Goal: Complete application form

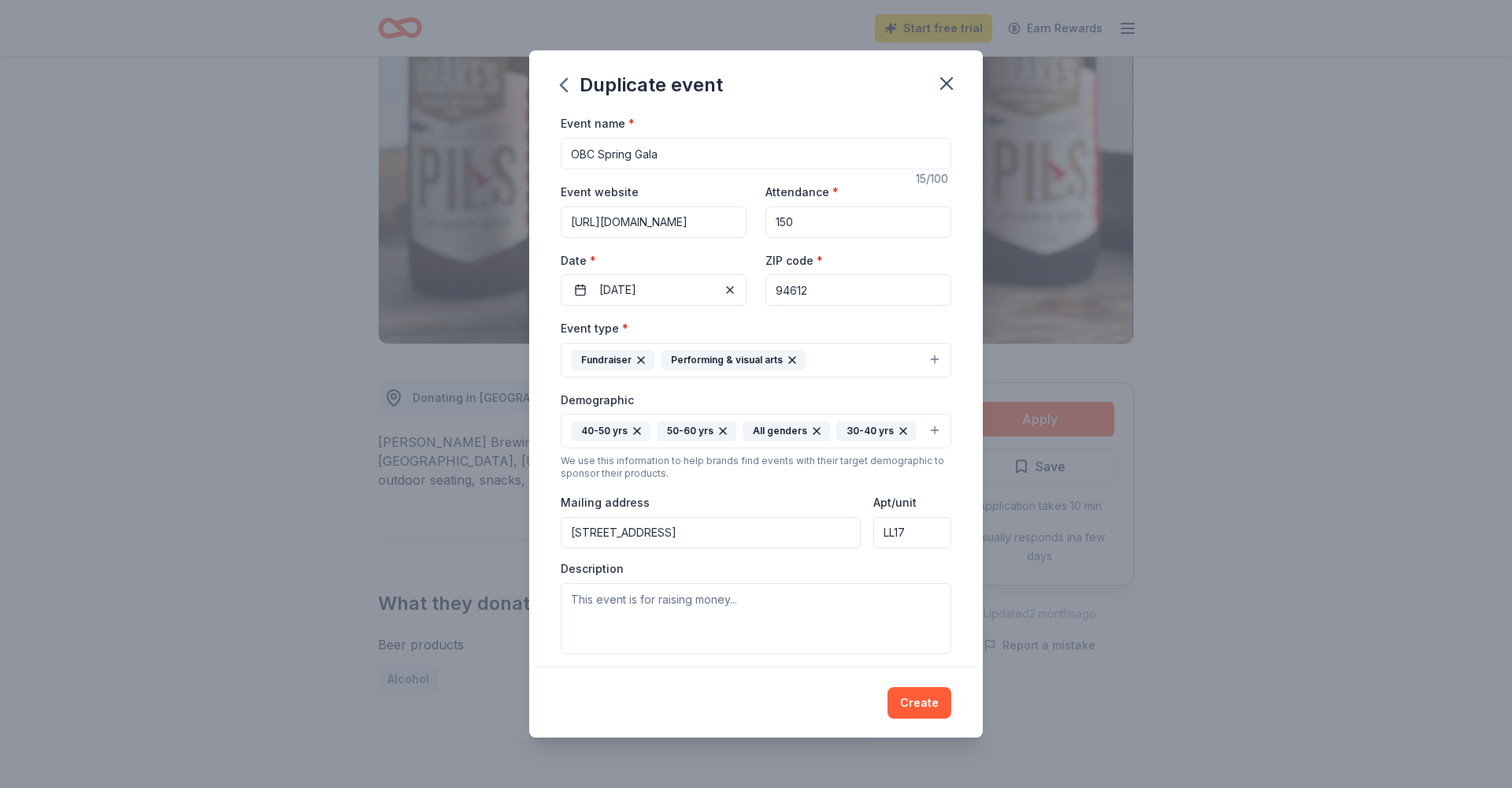
scroll to position [188, 0]
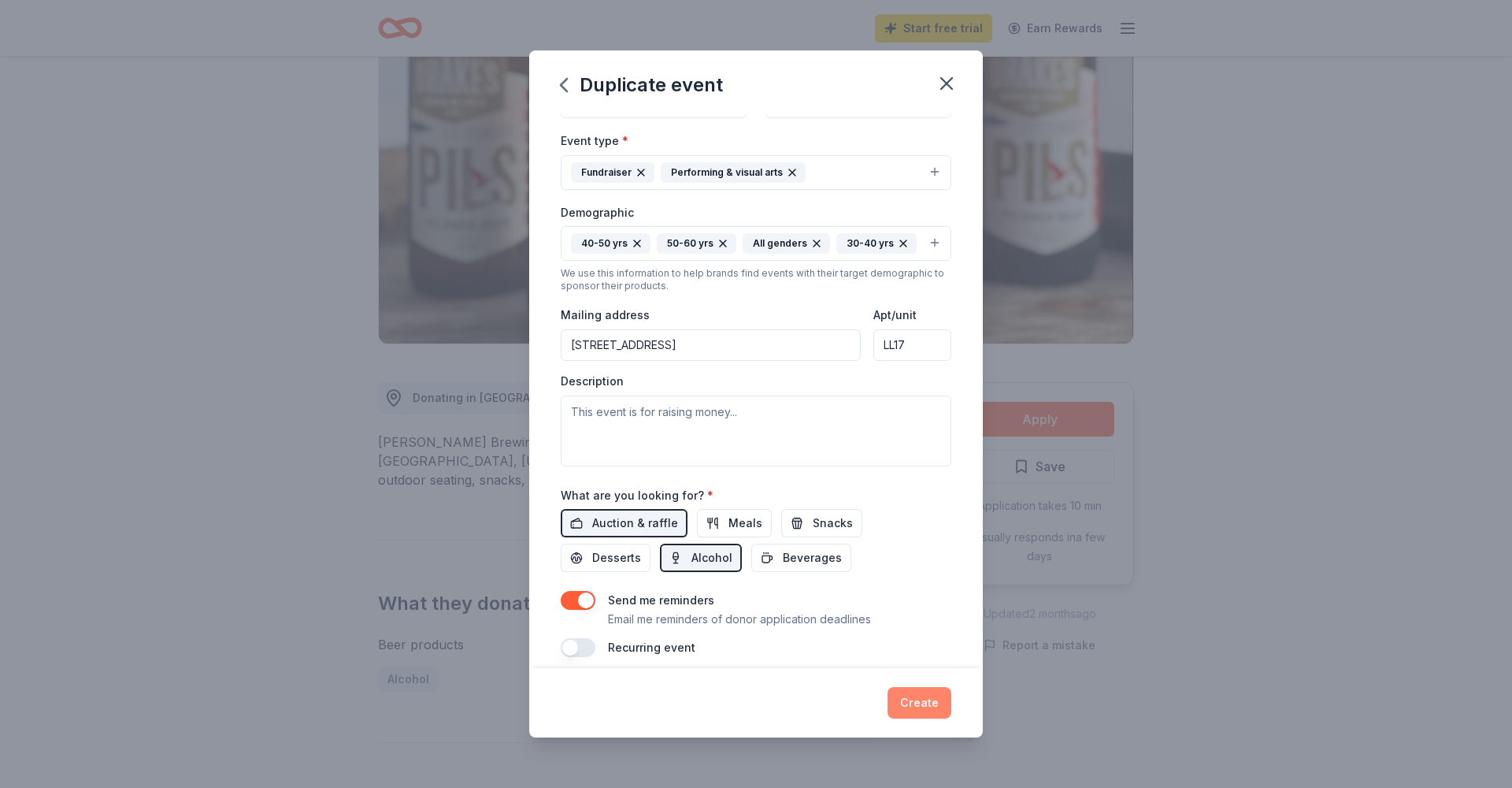
click at [925, 713] on button "Create" at bounding box center [920, 703] width 64 height 32
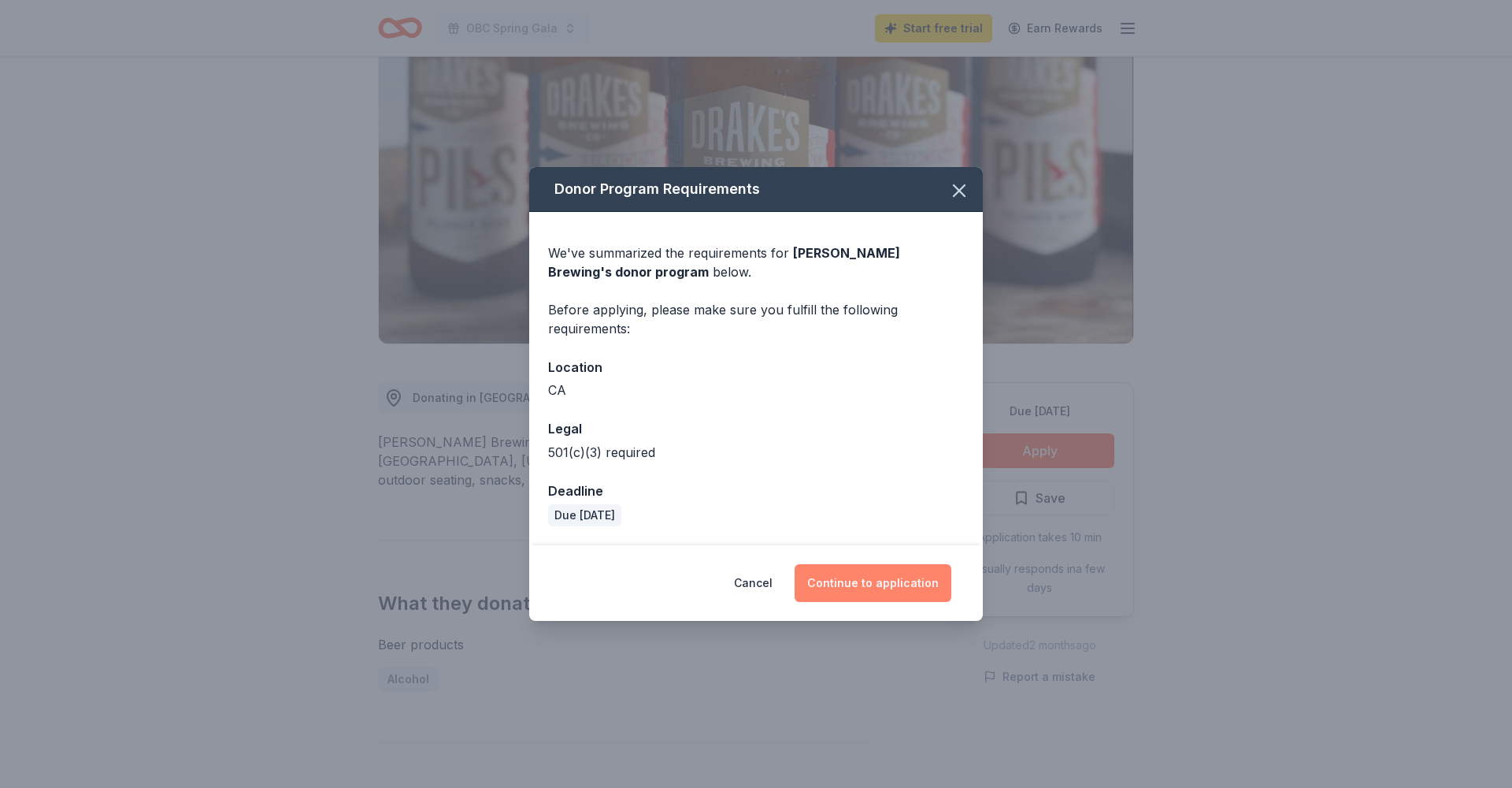
click at [859, 578] on button "Continue to application" at bounding box center [873, 583] width 157 height 38
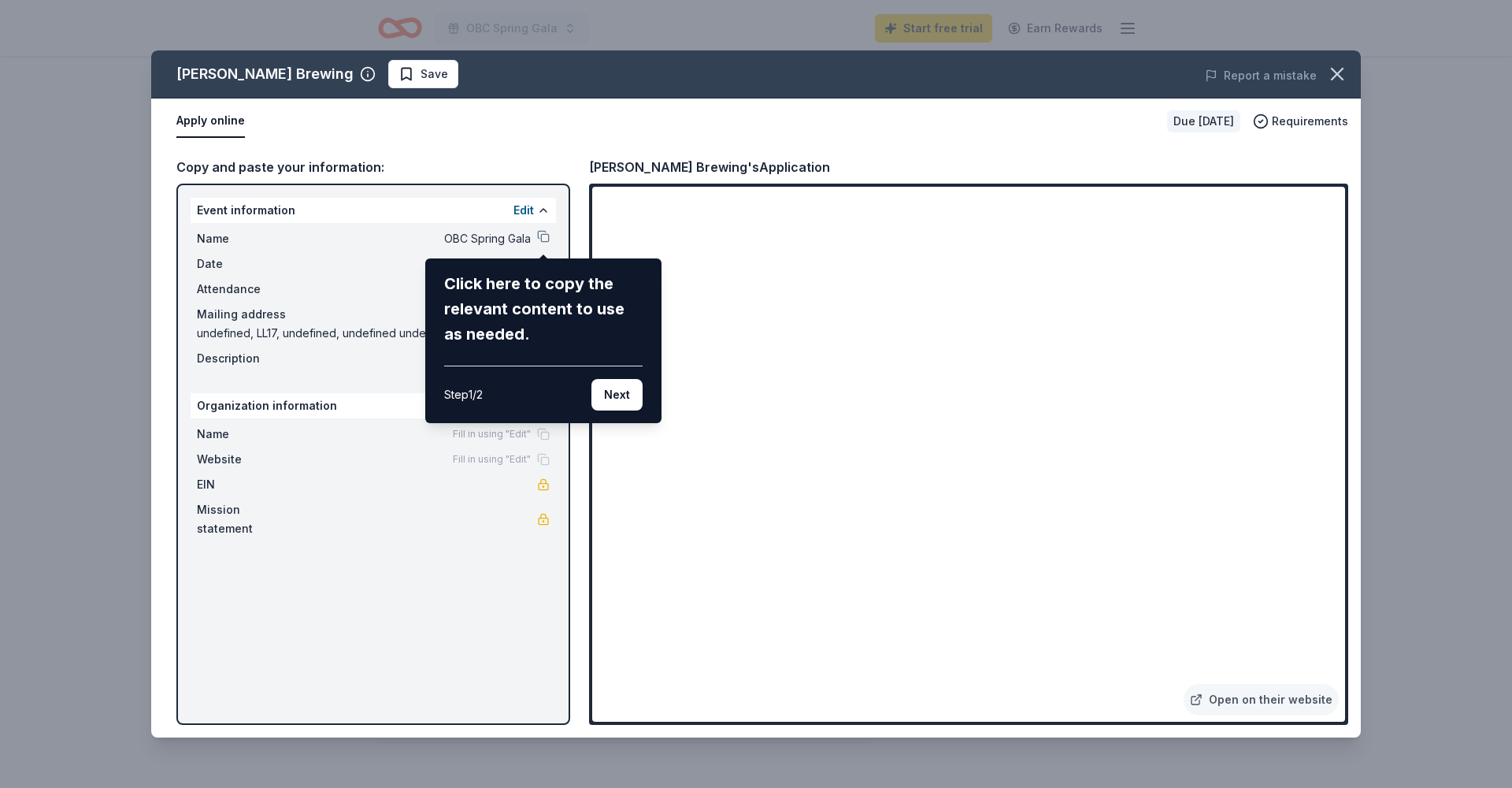
click at [490, 240] on div "[PERSON_NAME] Brewing Save Report a mistake Apply online Due [DATE] Requirement…" at bounding box center [756, 394] width 1210 height 687
click at [497, 239] on div "[PERSON_NAME] Brewing Save Report a mistake Apply online Due [DATE] Requirement…" at bounding box center [756, 394] width 1210 height 687
click at [544, 212] on div "[PERSON_NAME] Brewing Save Report a mistake Apply online Due [DATE] Requirement…" at bounding box center [756, 394] width 1210 height 687
click at [1151, 273] on div "[PERSON_NAME] Brewing Save Report a mistake Apply online Due [DATE] Requirement…" at bounding box center [756, 394] width 1210 height 687
click at [1162, 272] on div "[PERSON_NAME] Brewing Save Report a mistake Apply online Due [DATE] Requirement…" at bounding box center [756, 394] width 1210 height 687
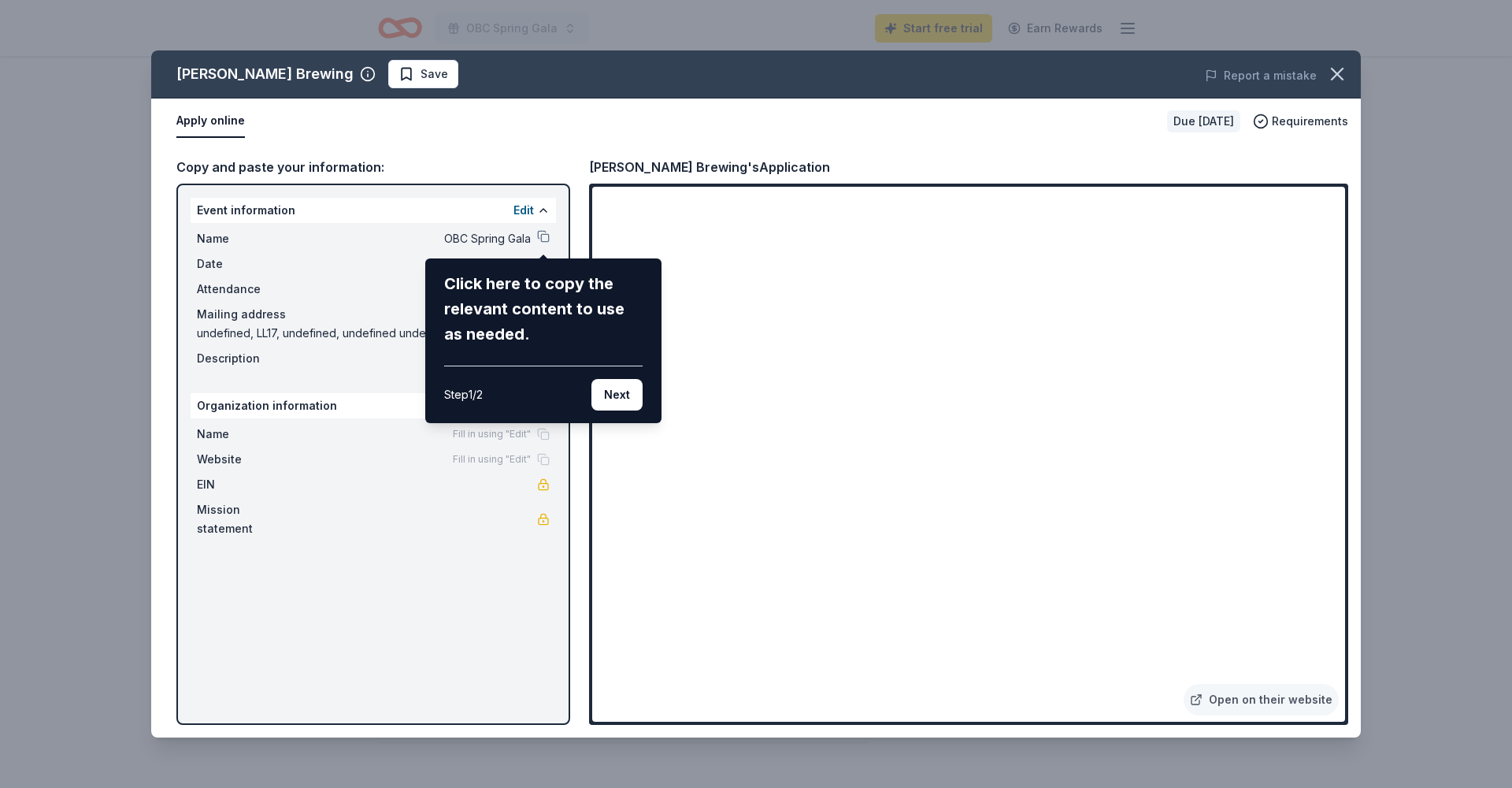
click at [1153, 274] on div "[PERSON_NAME] Brewing Save Report a mistake Apply online Due [DATE] Requirement…" at bounding box center [756, 394] width 1210 height 687
click at [607, 398] on button "Next" at bounding box center [617, 395] width 51 height 32
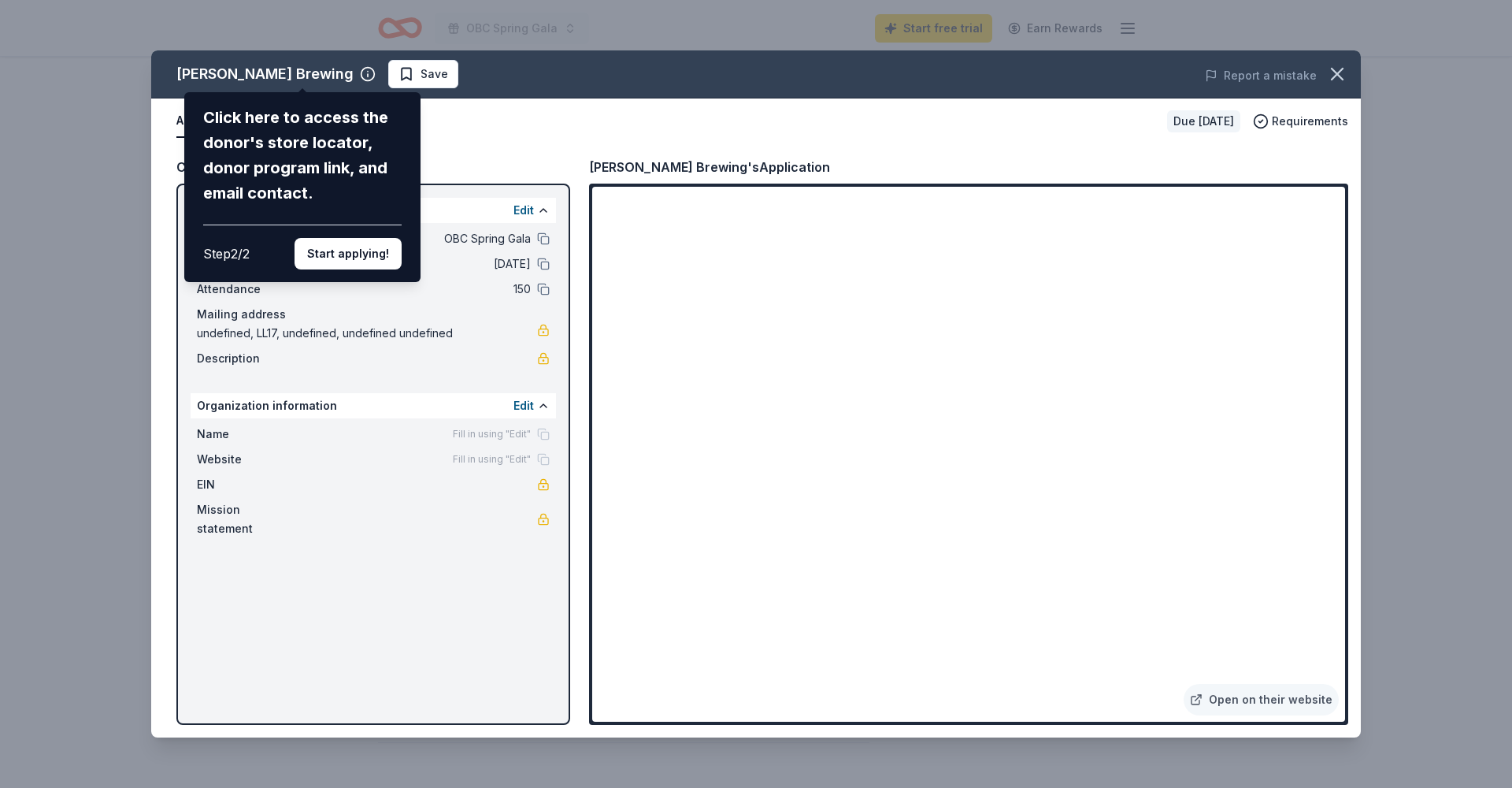
click at [1160, 272] on div "[PERSON_NAME] Brewing Click here to access the donor's store locator, donor pro…" at bounding box center [756, 394] width 1210 height 687
click at [371, 238] on button "Start applying!" at bounding box center [348, 254] width 107 height 32
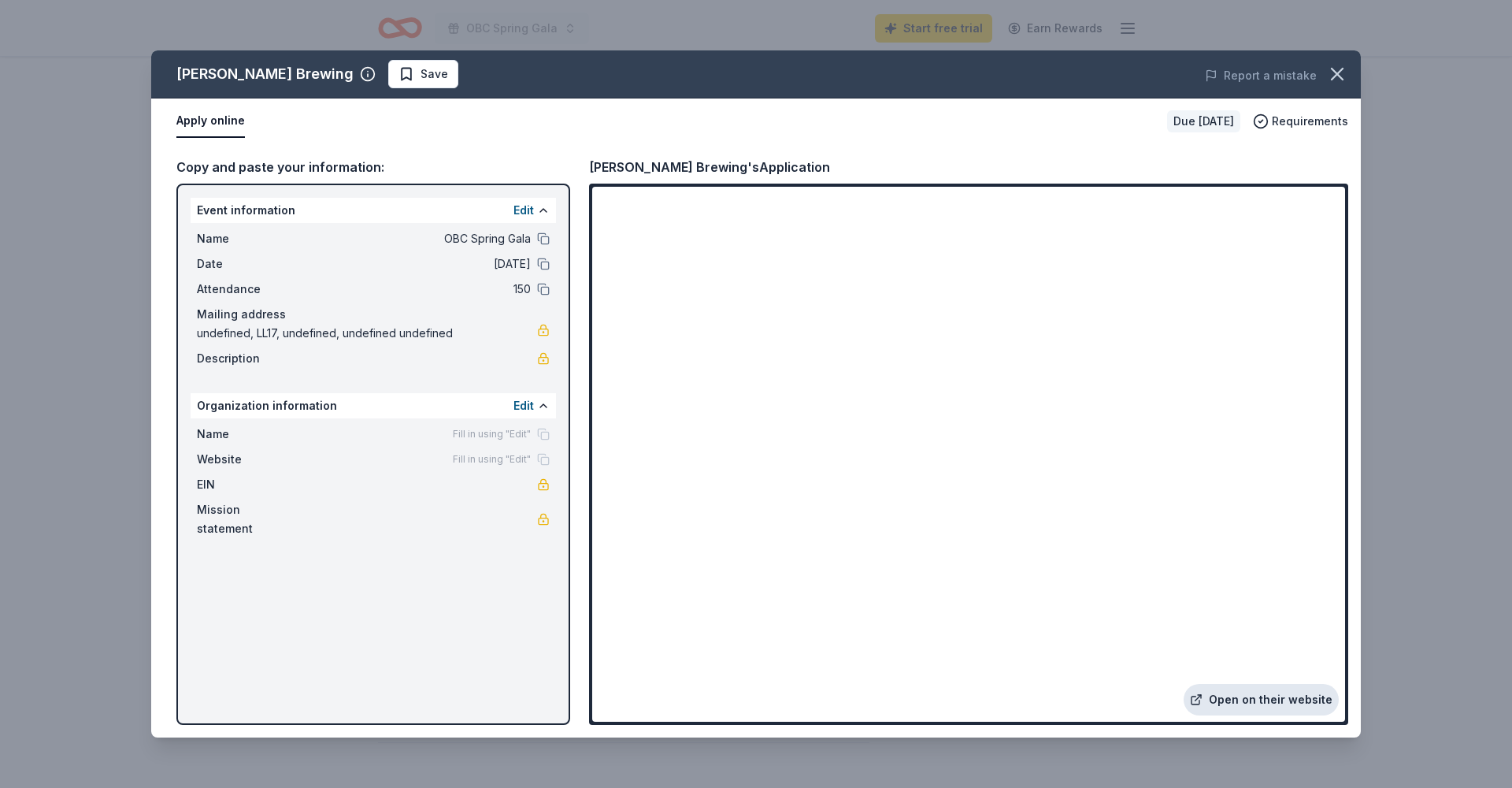
click at [1283, 705] on link "Open on their website" at bounding box center [1261, 700] width 155 height 32
